Goal: Information Seeking & Learning: Learn about a topic

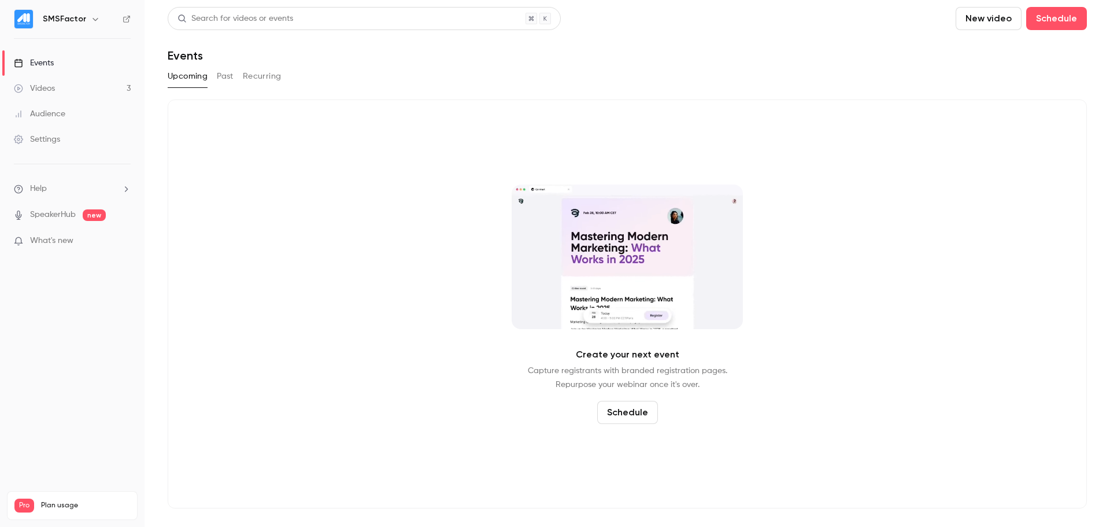
click at [61, 64] on link "Events" at bounding box center [72, 62] width 145 height 25
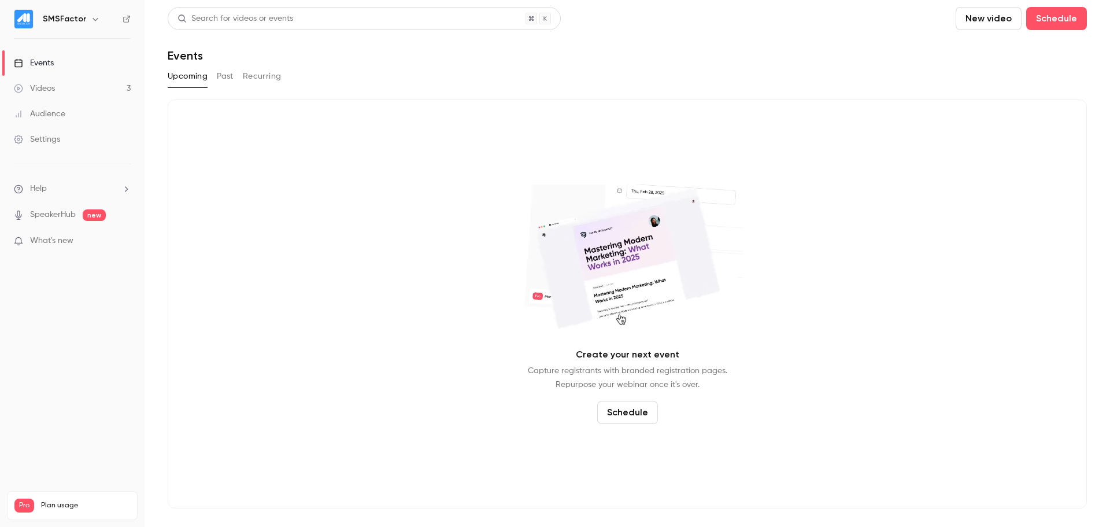
click at [230, 78] on button "Past" at bounding box center [225, 76] width 17 height 19
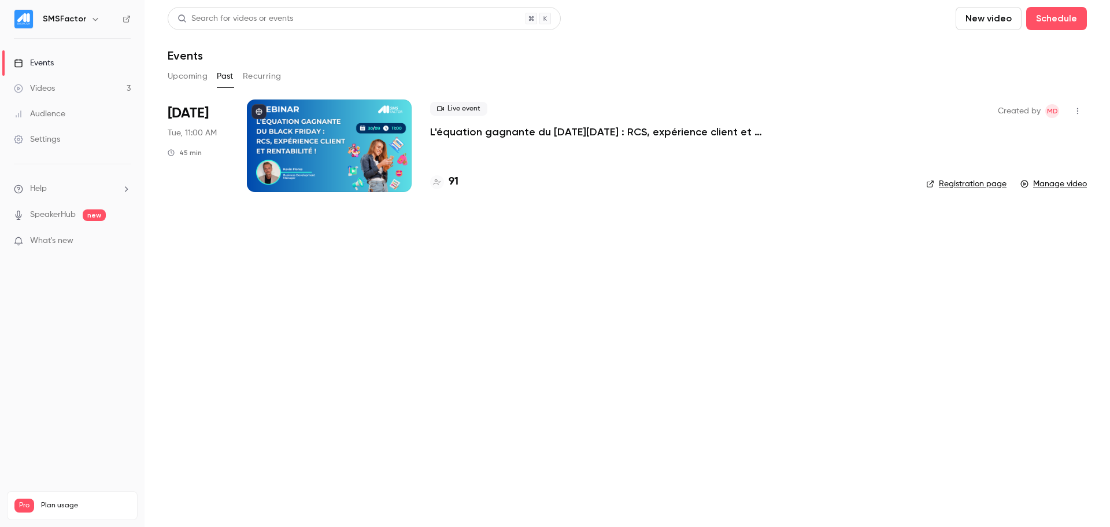
click at [446, 134] on p "L'équation gagnante du [DATE][DATE] : RCS, expérience client et rentabilité !" at bounding box center [603, 132] width 347 height 14
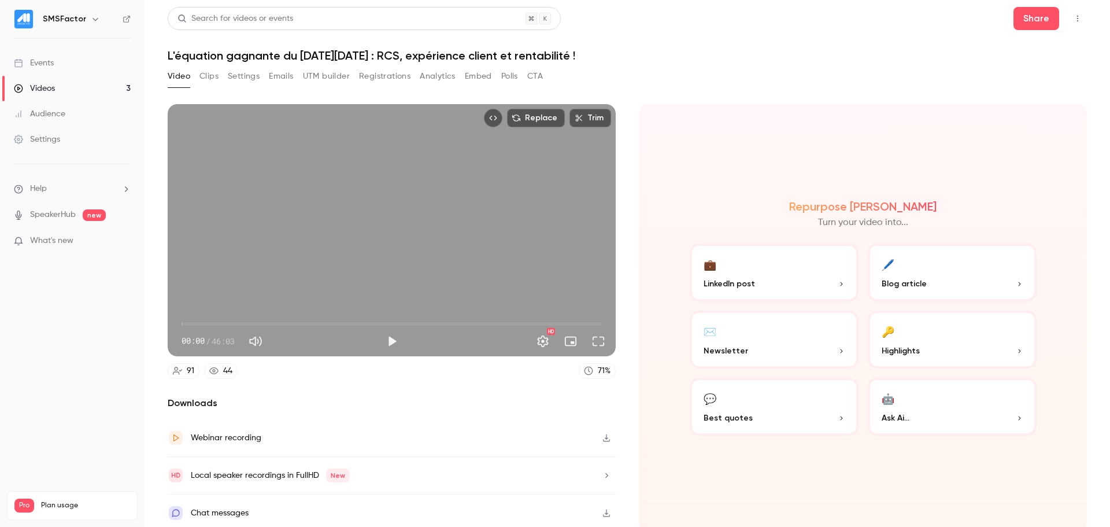
click at [268, 77] on div "Video Clips Settings Emails UTM builder Registrations Analytics Embed Polls CTA" at bounding box center [355, 76] width 375 height 19
click at [275, 77] on button "Emails" at bounding box center [281, 76] width 24 height 19
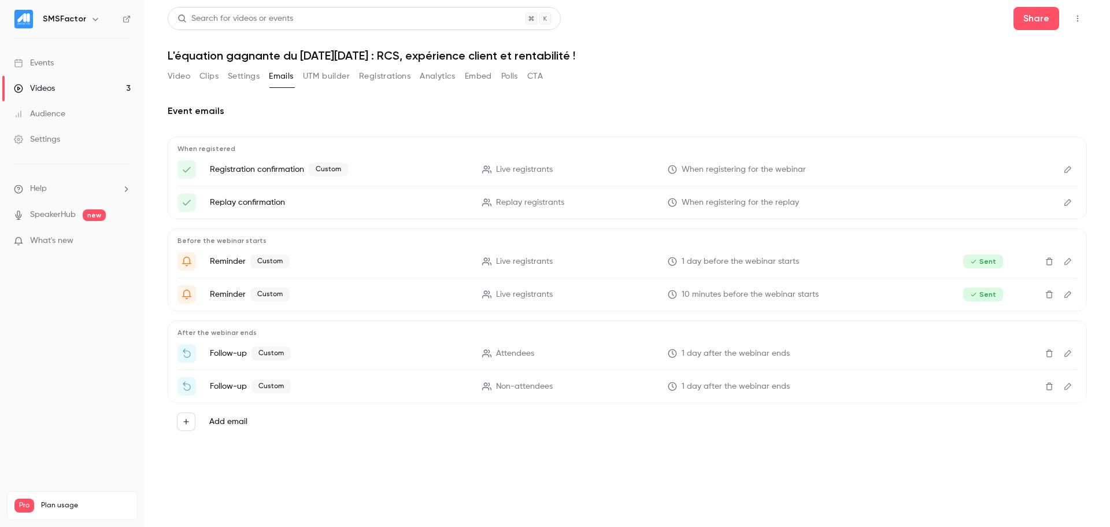
click at [370, 77] on button "Registrations" at bounding box center [384, 76] width 51 height 19
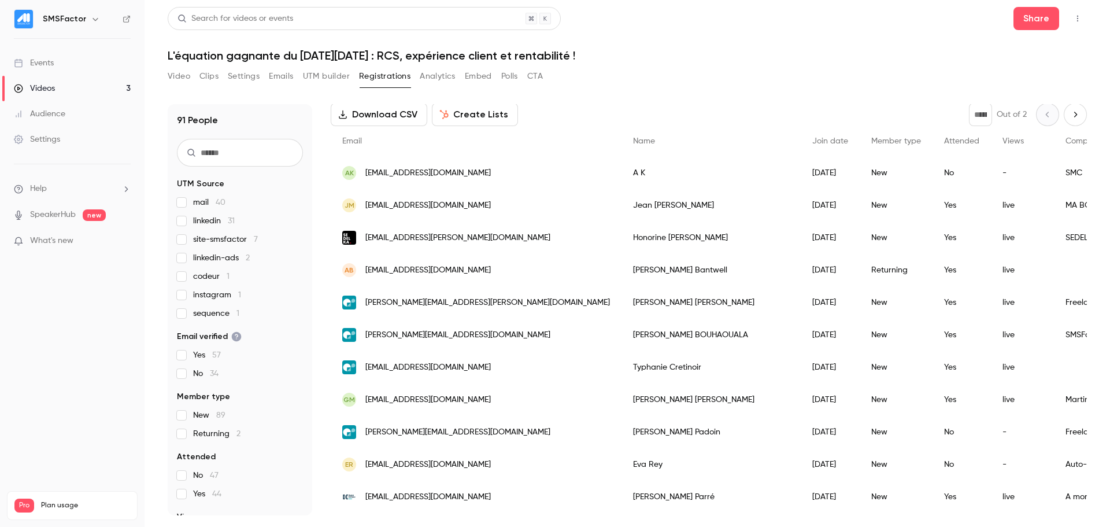
click at [209, 202] on span "mail 40" at bounding box center [209, 203] width 32 height 12
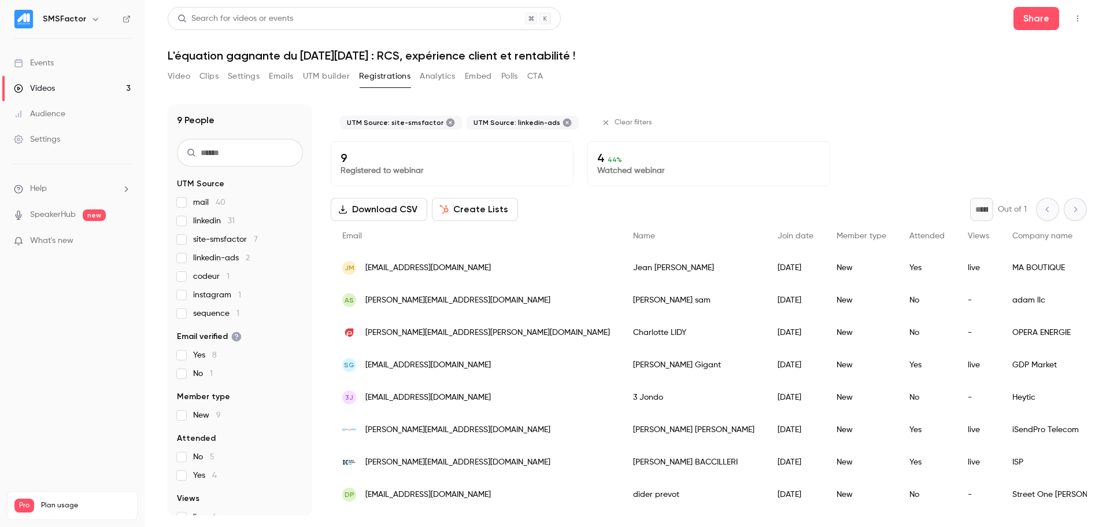
click at [184, 245] on label "site-smsfactor 7" at bounding box center [240, 240] width 126 height 12
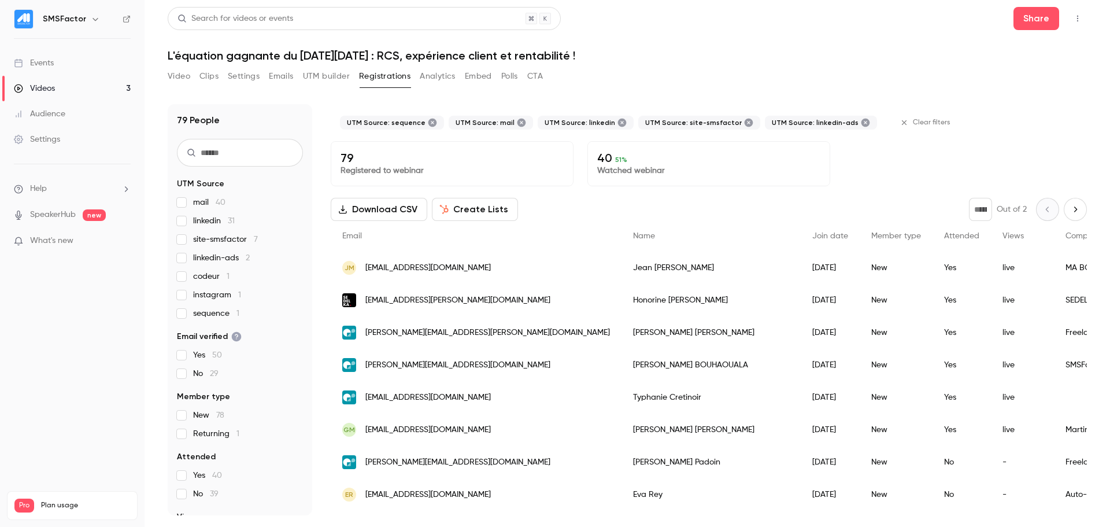
click at [179, 284] on div "mail 40 linkedin 31 site-smsfactor 7 linkedin-ads 2 codeur 1 instagram 1 sequen…" at bounding box center [240, 258] width 126 height 123
click at [181, 282] on div "mail 40 linkedin 31 site-smsfactor 7 linkedin-ads 2 codeur 1 instagram 1 sequen…" at bounding box center [240, 258] width 126 height 123
click at [181, 300] on label "instagram 1" at bounding box center [240, 295] width 126 height 12
